Goal: Download file/media

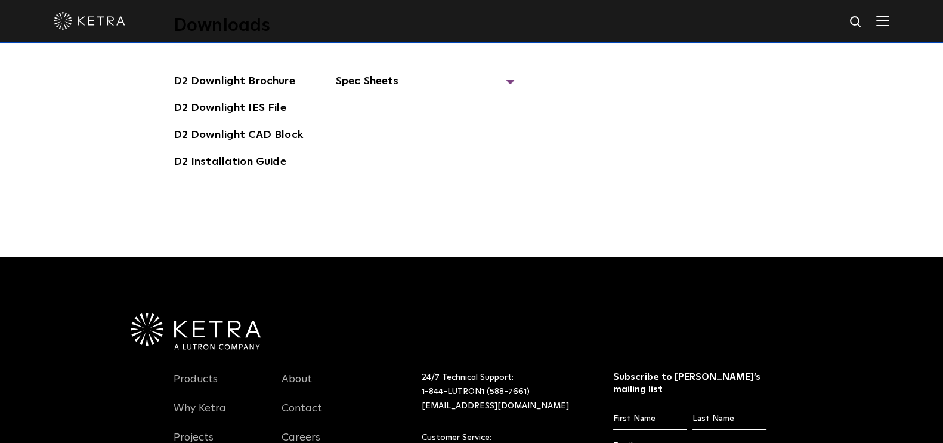
scroll to position [3233, 0]
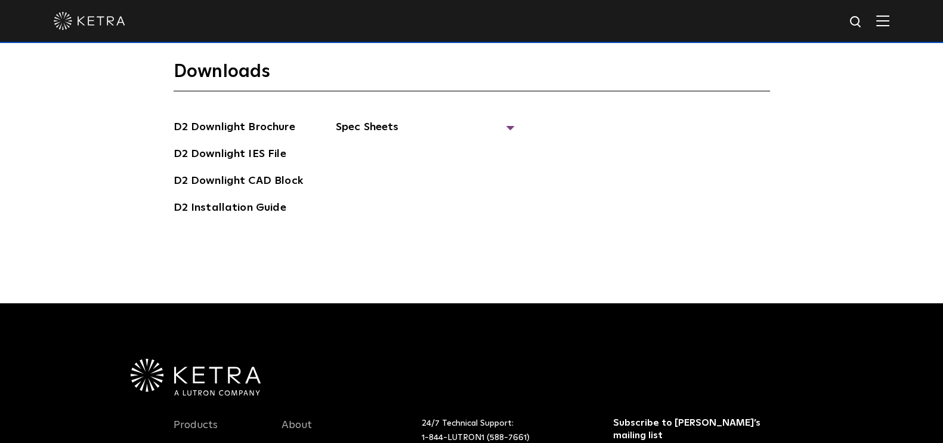
click at [889, 25] on img at bounding box center [882, 20] width 13 height 11
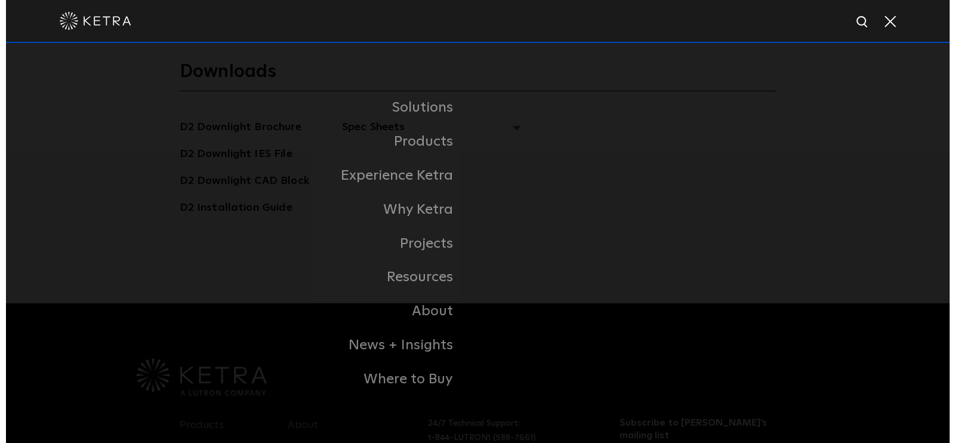
scroll to position [3239, 0]
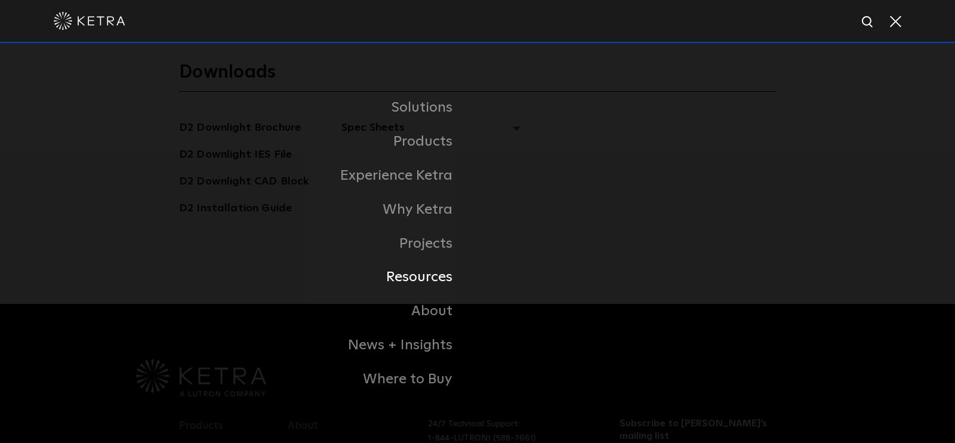
click at [431, 282] on link "Resources" at bounding box center [328, 277] width 298 height 34
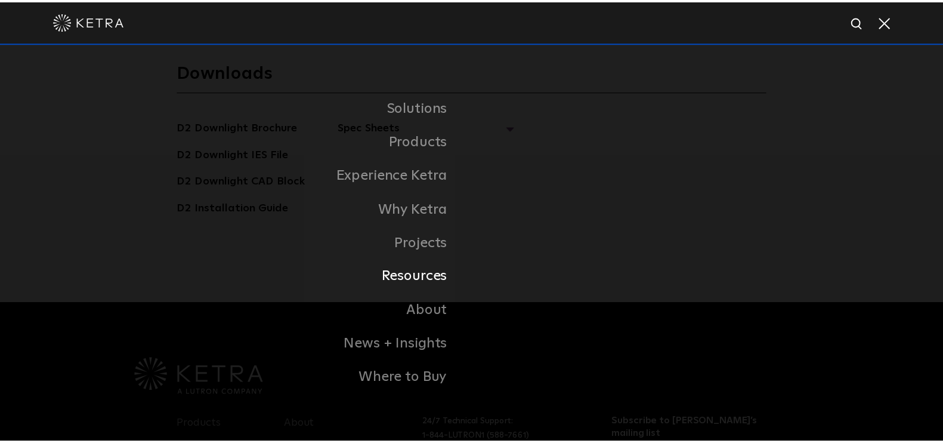
scroll to position [3233, 0]
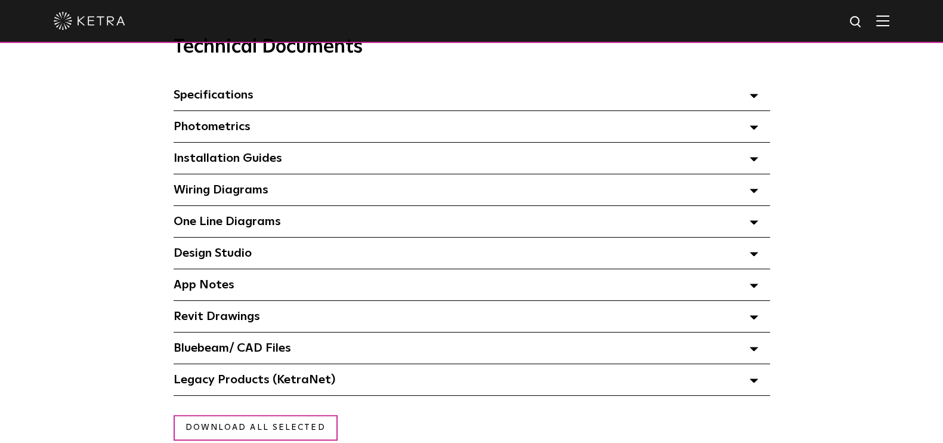
scroll to position [857, 0]
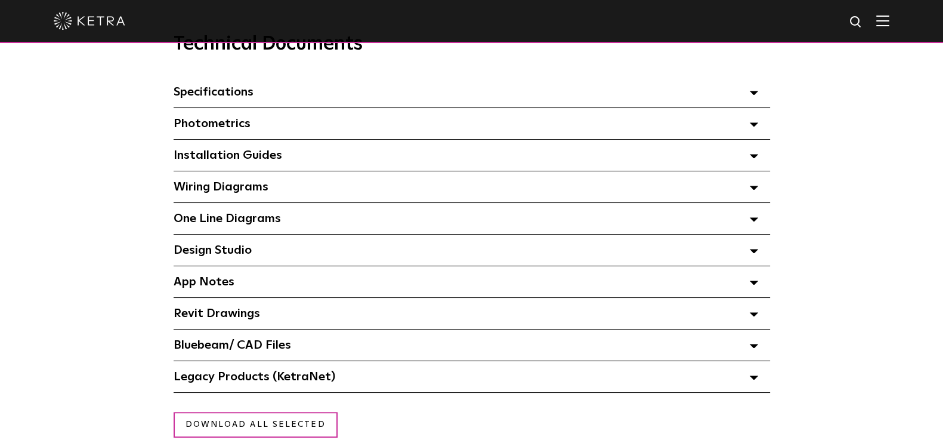
click at [757, 95] on icon at bounding box center [754, 93] width 8 height 4
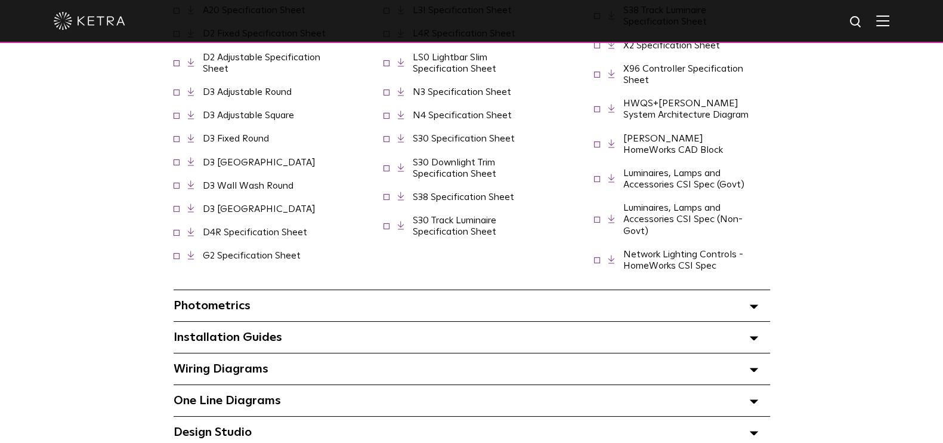
scroll to position [967, 0]
click at [754, 296] on span at bounding box center [754, 304] width 8 height 16
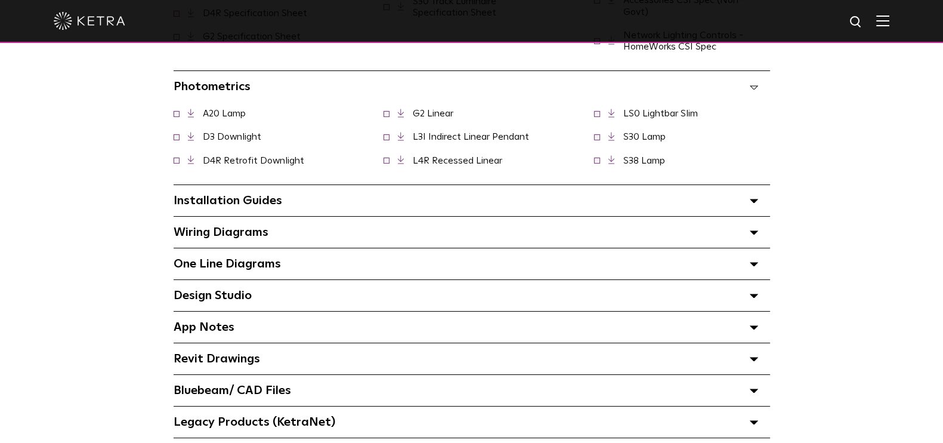
scroll to position [1185, 0]
click at [755, 192] on span at bounding box center [754, 200] width 8 height 16
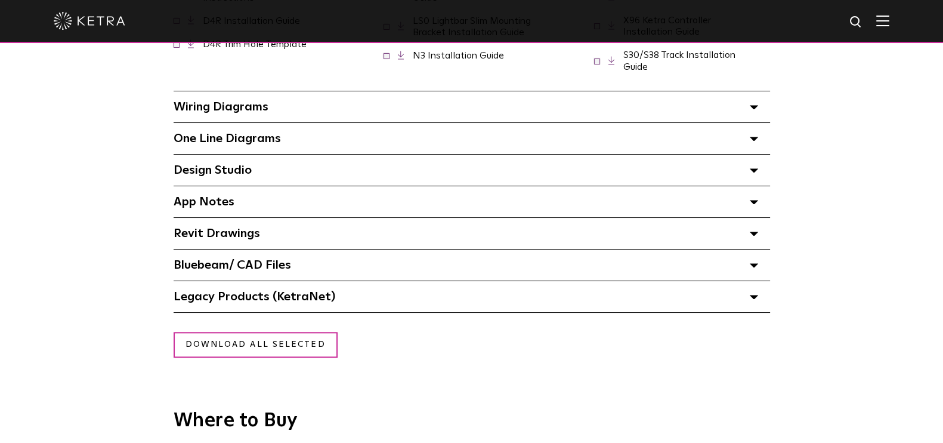
scroll to position [1519, 0]
click at [761, 285] on div "Legacy Products (KetraNet) Select checkboxes to use the bulk download option be…" at bounding box center [472, 297] width 597 height 31
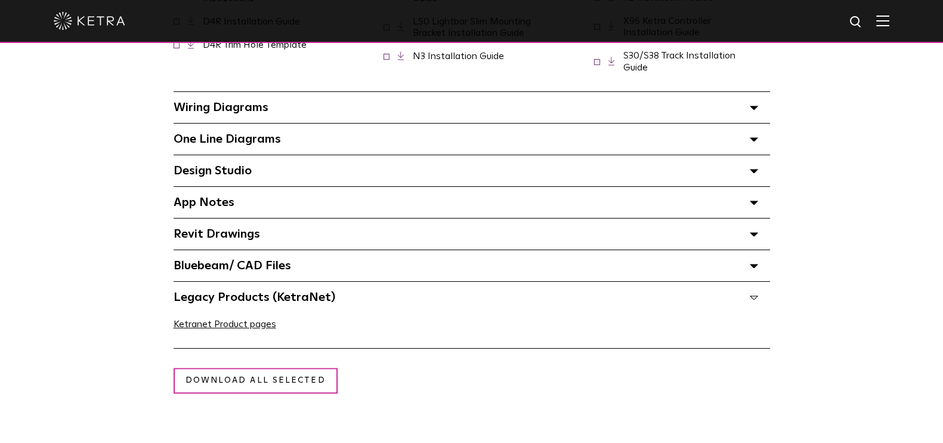
click at [864, 26] on img at bounding box center [856, 22] width 15 height 15
type input "d2"
click at [818, 13] on button "Search" at bounding box center [827, 22] width 18 height 18
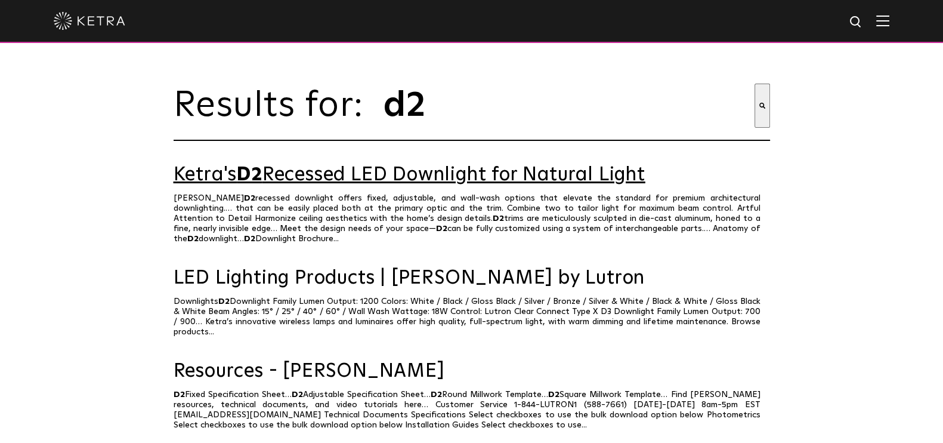
click at [393, 186] on link "Ketra's D2 Recessed LED Downlight for Natural Light" at bounding box center [472, 175] width 597 height 21
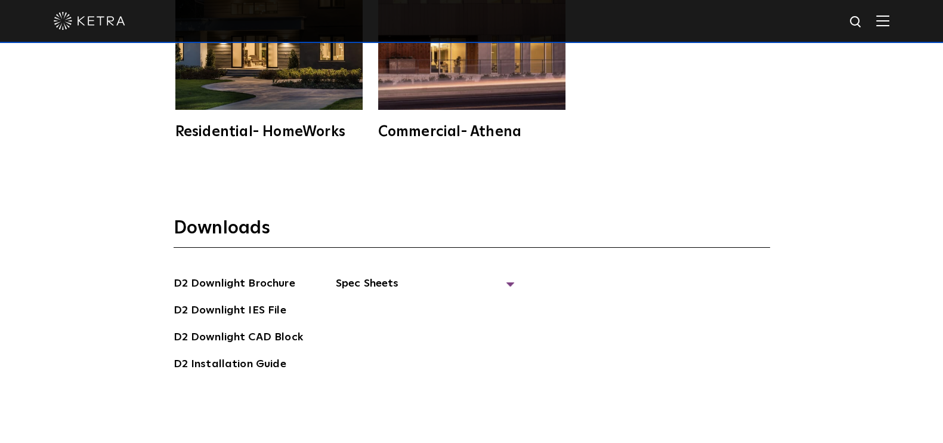
scroll to position [3081, 0]
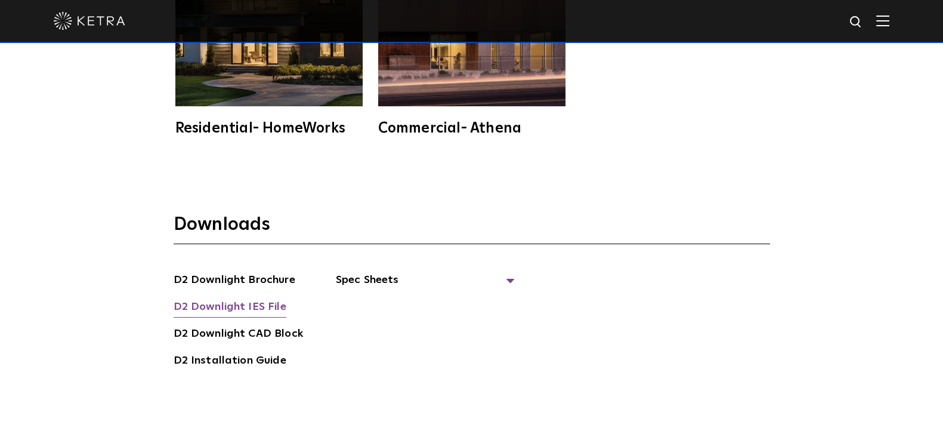
click at [249, 308] on link "D2 Downlight IES File" at bounding box center [230, 307] width 113 height 19
